Goal: Check status: Check status

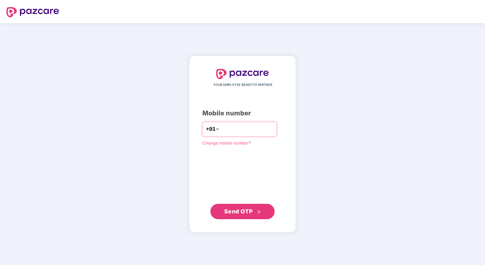
click at [241, 128] on input "number" at bounding box center [247, 129] width 53 height 10
type input "**********"
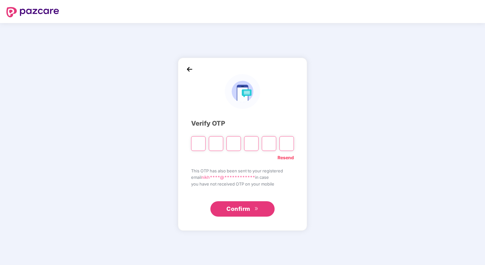
type input "*"
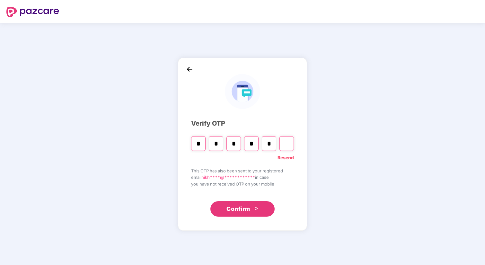
type input "*"
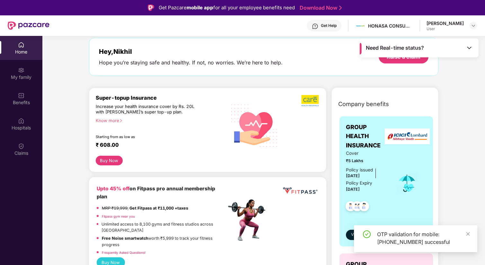
scroll to position [22, 0]
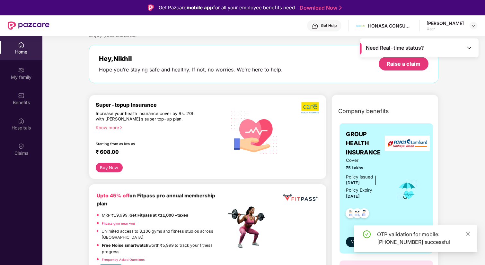
click at [442, 52] on div "Need Real-time status?" at bounding box center [419, 48] width 119 height 19
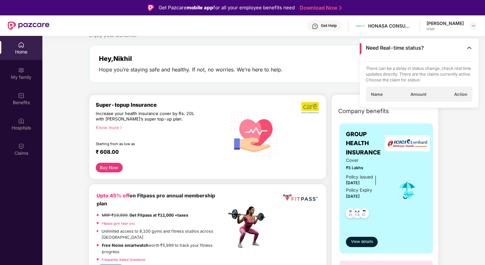
click at [436, 94] on div "Name Amount Action" at bounding box center [419, 94] width 107 height 15
click at [469, 49] on img at bounding box center [469, 48] width 6 height 6
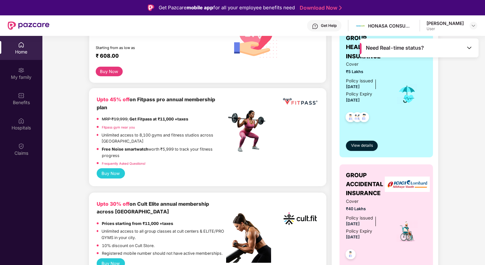
scroll to position [118, 0]
click at [368, 149] on span "View details" at bounding box center [362, 146] width 22 height 6
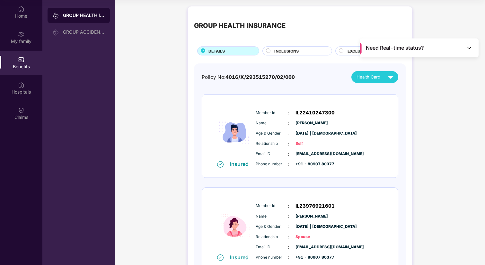
click at [467, 46] on img at bounding box center [469, 48] width 6 height 6
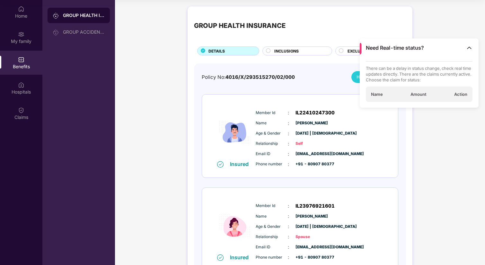
click at [420, 95] on span "Amount" at bounding box center [418, 94] width 16 height 6
click at [468, 48] on img at bounding box center [469, 48] width 6 height 6
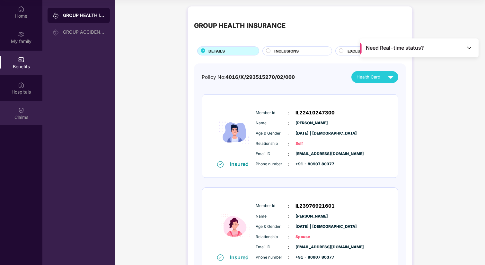
click at [21, 108] on img at bounding box center [21, 110] width 6 height 6
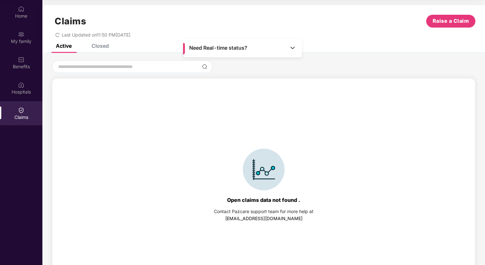
click at [104, 47] on div "Closed" at bounding box center [99, 46] width 17 height 6
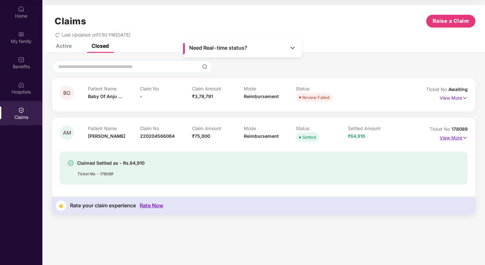
click at [447, 135] on p "View More" at bounding box center [453, 137] width 28 height 9
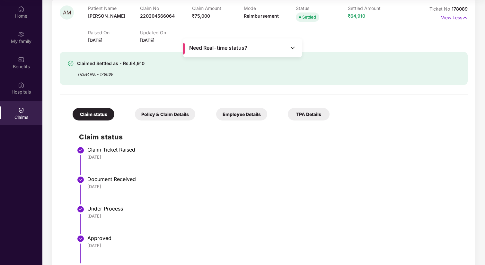
scroll to position [118, 0]
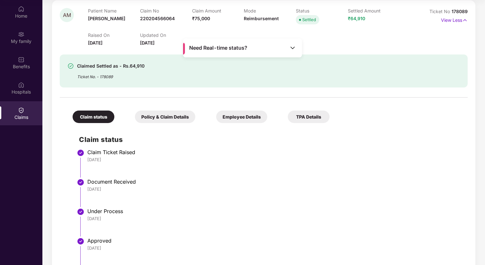
click at [162, 122] on div "Policy & Claim Details" at bounding box center [165, 117] width 60 height 13
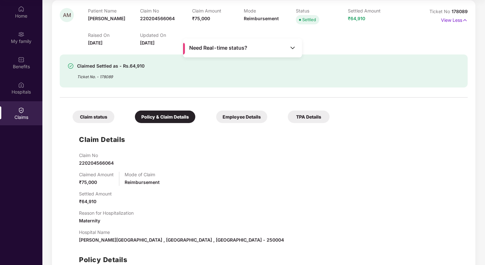
click at [275, 48] on div "Need Real-time status?" at bounding box center [242, 48] width 119 height 19
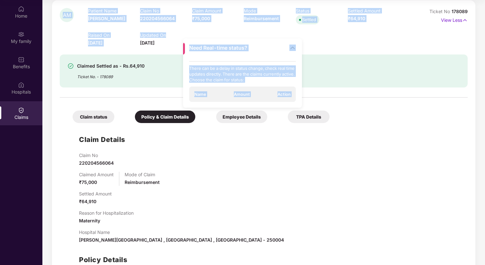
drag, startPoint x: 275, startPoint y: 48, endPoint x: 342, endPoint y: 33, distance: 69.1
click at [342, 33] on main "Need Real-time status? There can be a delay in status change, check real time u…" at bounding box center [263, 14] width 442 height 265
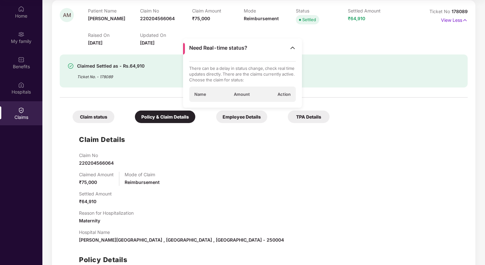
click at [324, 42] on div "Raised On [DATE] Updated On [DATE]" at bounding box center [243, 36] width 311 height 21
click at [288, 44] on div "Need Real-time status?" at bounding box center [242, 48] width 119 height 19
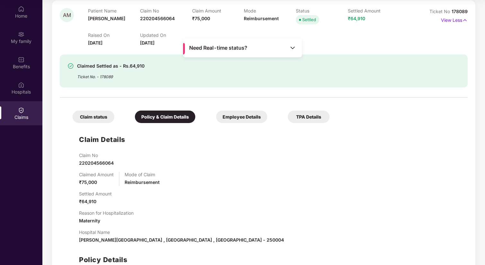
click at [246, 114] on div "Employee Details" at bounding box center [241, 117] width 51 height 13
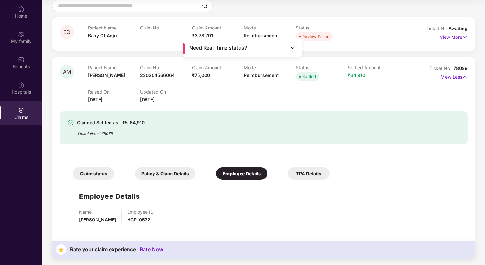
scroll to position [61, 0]
click at [318, 178] on div "TPA Details" at bounding box center [309, 174] width 42 height 13
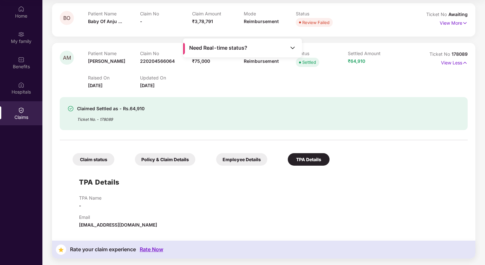
click at [169, 164] on div "Policy & Claim Details" at bounding box center [165, 159] width 60 height 13
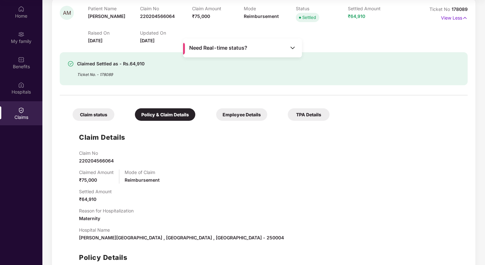
scroll to position [120, 0]
click at [96, 112] on div "Claim status" at bounding box center [94, 115] width 42 height 13
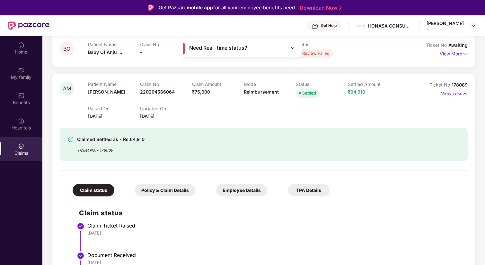
scroll to position [0, 0]
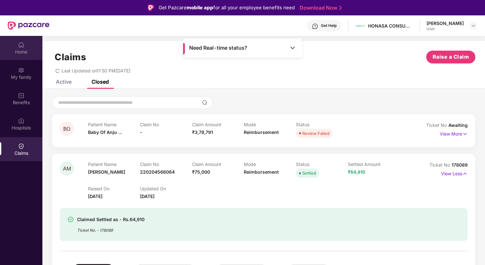
click at [23, 49] on div "Home" at bounding box center [21, 52] width 42 height 6
